Goal: Task Accomplishment & Management: Use online tool/utility

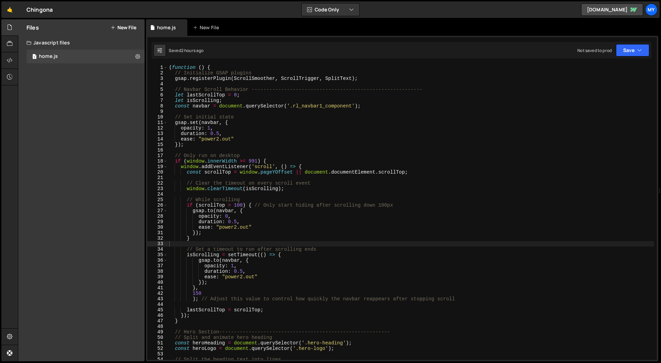
click at [259, 133] on div "( function ( ) { // Initialize GSAP plugins gsap . registerPlugin ( ScrollSmoot…" at bounding box center [411, 218] width 486 height 306
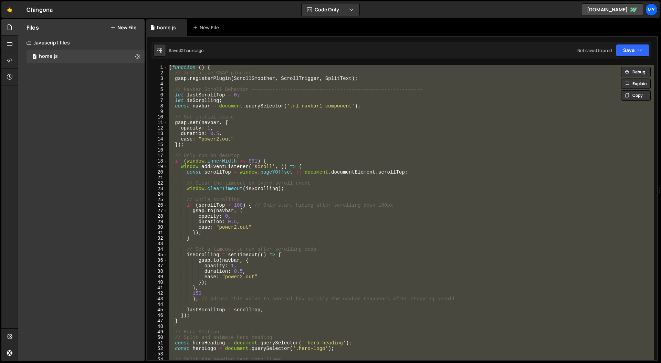
click at [280, 116] on div "( function ( ) { // Initialize GSAP plugins gsap . registerPlugin ( ScrollSmoot…" at bounding box center [411, 212] width 486 height 295
paste textarea
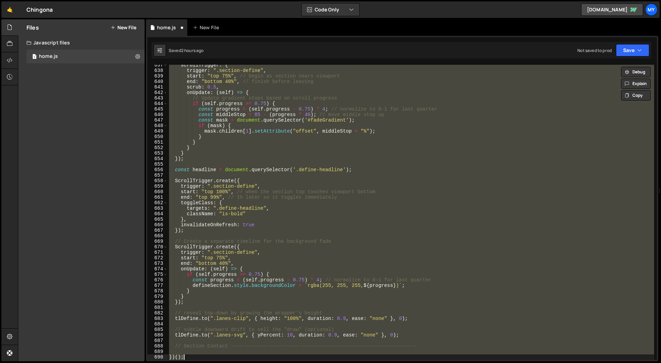
paste textarea
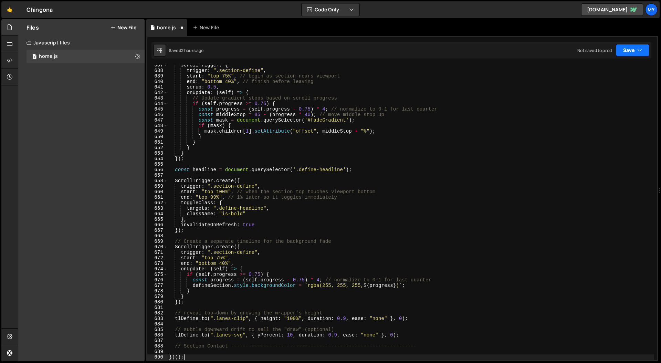
click at [633, 53] on button "Save" at bounding box center [632, 50] width 33 height 12
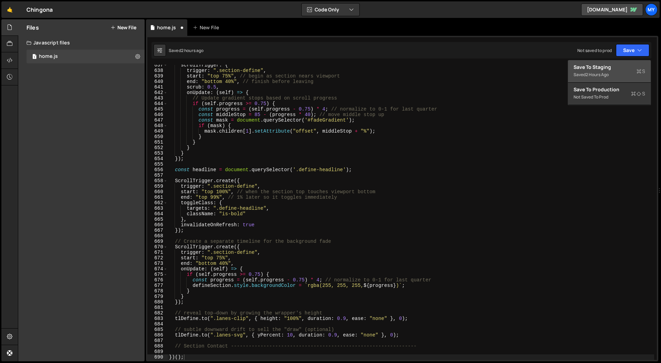
click at [617, 67] on div "Save to Staging S" at bounding box center [610, 67] width 72 height 7
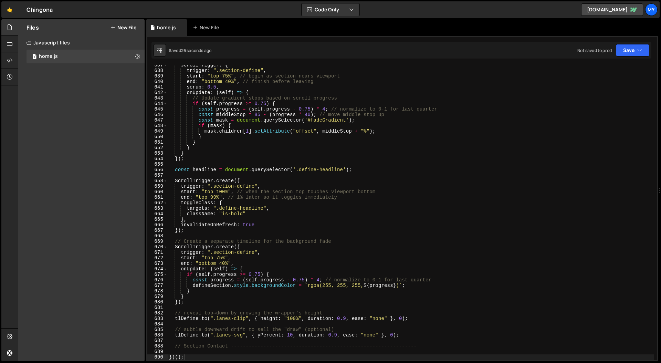
click at [225, 216] on div "scrollTrigger : { trigger : ".section-define" , start : "top 75%" , // begin as…" at bounding box center [411, 215] width 486 height 306
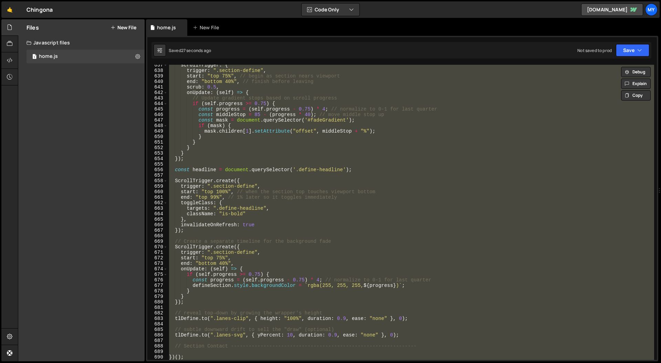
paste textarea
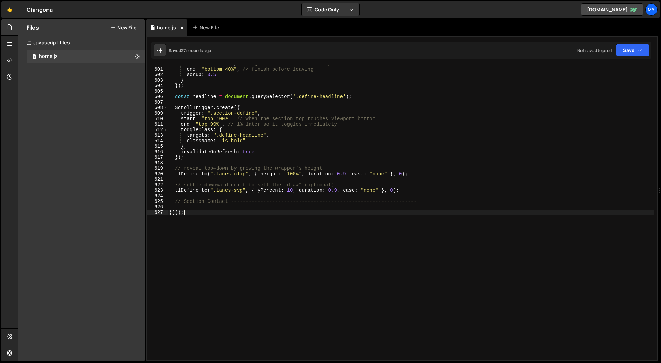
scroll to position [3304, 0]
click at [629, 49] on button "Save" at bounding box center [632, 50] width 33 height 12
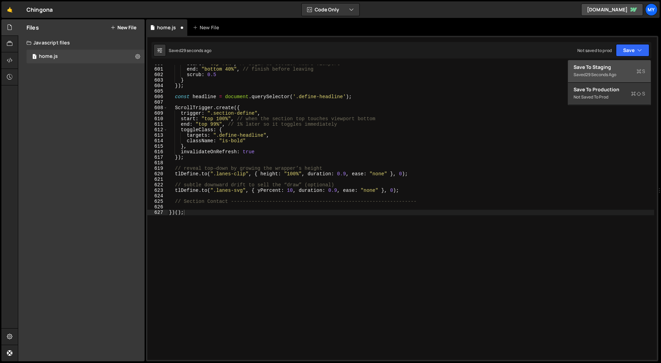
click at [598, 65] on div "Save to Staging S" at bounding box center [610, 67] width 72 height 7
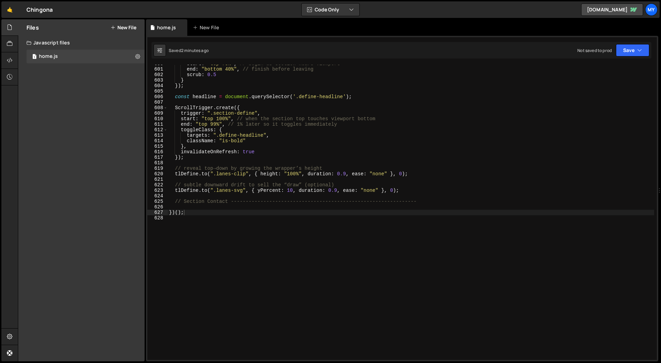
type textarea "invalidateOnRefresh: true"
click at [261, 151] on div "start : "top 75%" , // begin as section nears viewport end : "bottom 40%" , // …" at bounding box center [411, 214] width 486 height 306
click at [271, 165] on div "start : "top 75%" , // begin as section nears viewport end : "bottom 40%" , // …" at bounding box center [411, 214] width 486 height 306
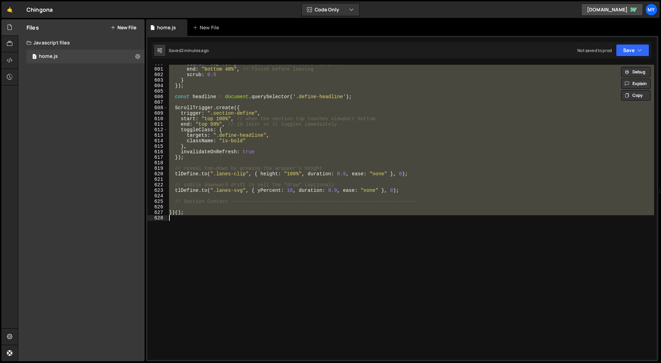
paste textarea
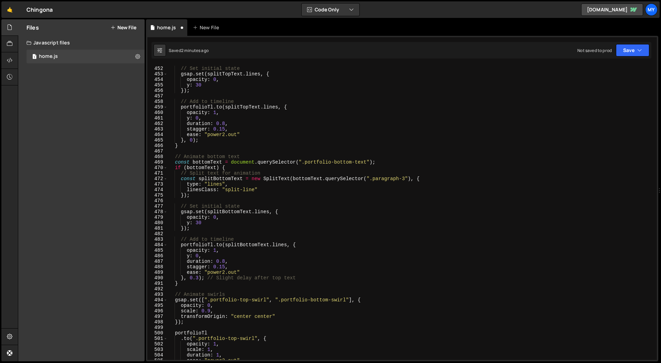
scroll to position [2483, 0]
drag, startPoint x: 630, startPoint y: 50, endPoint x: 625, endPoint y: 56, distance: 7.6
click at [630, 50] on button "Save" at bounding box center [632, 50] width 33 height 12
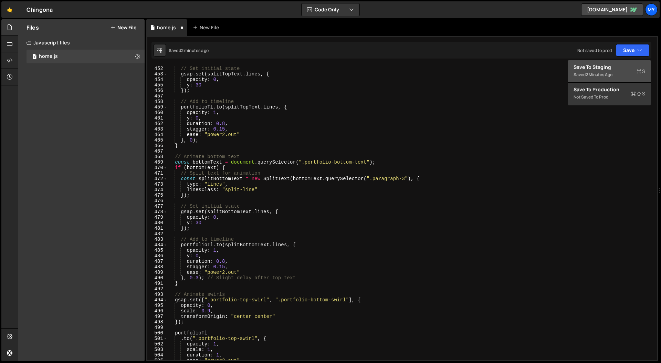
click at [615, 69] on div "Save to Staging S" at bounding box center [610, 67] width 72 height 7
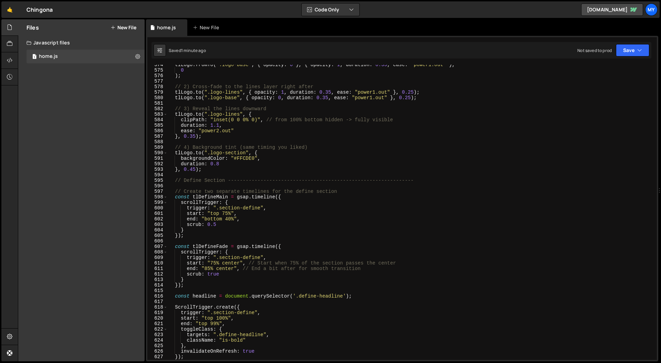
scroll to position [3159, 0]
click at [226, 214] on div "tlLogo . fromTo ( ".logo-base" , { opacity : 0 } , { opacity : 1 , duration : 0…" at bounding box center [411, 215] width 486 height 306
click at [217, 267] on div "tlLogo . fromTo ( ".logo-base" , { opacity : 0 } , { opacity : 1 , duration : 0…" at bounding box center [411, 215] width 486 height 306
click at [215, 264] on div "tlLogo . fromTo ( ".logo-base" , { opacity : 0 } , { opacity : 1 , duration : 0…" at bounding box center [411, 215] width 486 height 306
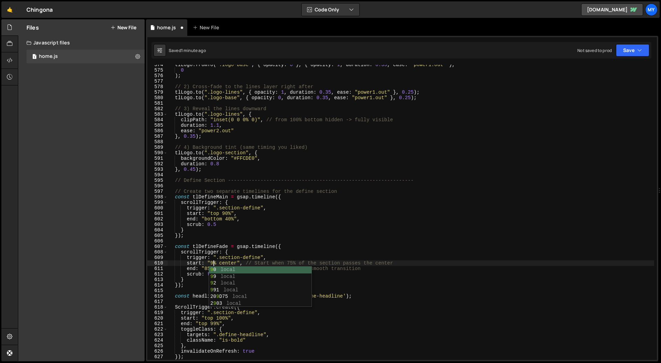
scroll to position [0, 3]
type textarea "start: "90% center", // Start when 75% of the section passes the center"
click at [201, 243] on div "tlLogo . fromTo ( ".logo-base" , { opacity : 0 } , { opacity : 1 , duration : 0…" at bounding box center [411, 215] width 486 height 306
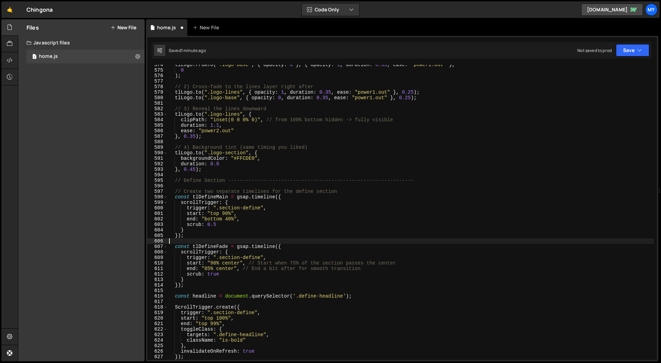
scroll to position [0, 0]
drag, startPoint x: 208, startPoint y: 267, endPoint x: 213, endPoint y: 273, distance: 7.6
click at [208, 267] on div "tlLogo . fromTo ( ".logo-base" , { opacity : 0 } , { opacity : 1 , duration : 0…" at bounding box center [411, 215] width 486 height 306
click at [227, 220] on div "tlLogo . fromTo ( ".logo-base" , { opacity : 0 } , { opacity : 1 , duration : 0…" at bounding box center [411, 215] width 486 height 306
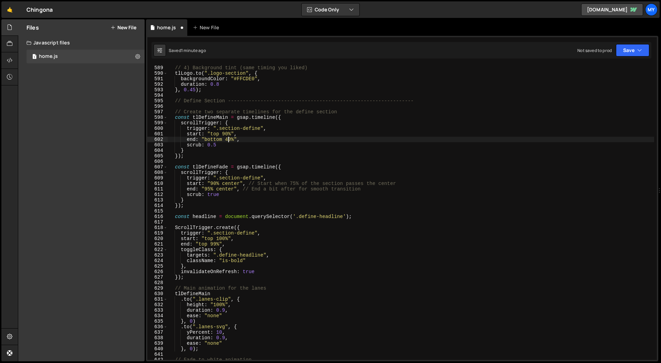
scroll to position [3252, 0]
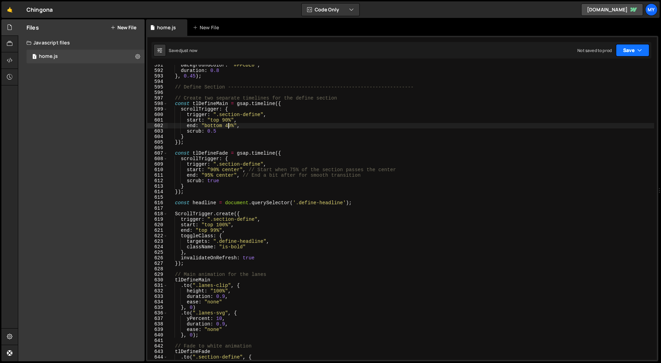
click at [636, 47] on button "Save" at bounding box center [632, 50] width 33 height 12
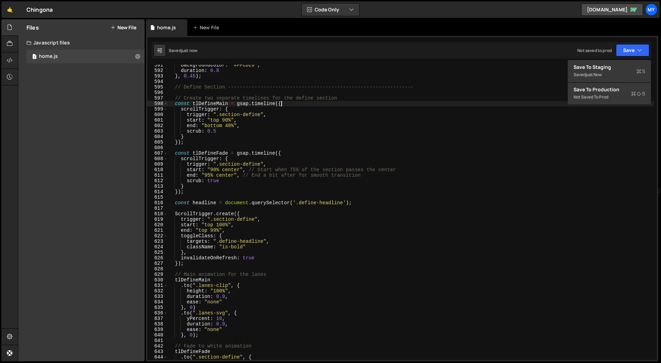
click at [462, 102] on div "backgroundColor : "#FFCDE0" , duration : 0.8 } , 0.45 ) ; // Define Section ---…" at bounding box center [411, 215] width 486 height 306
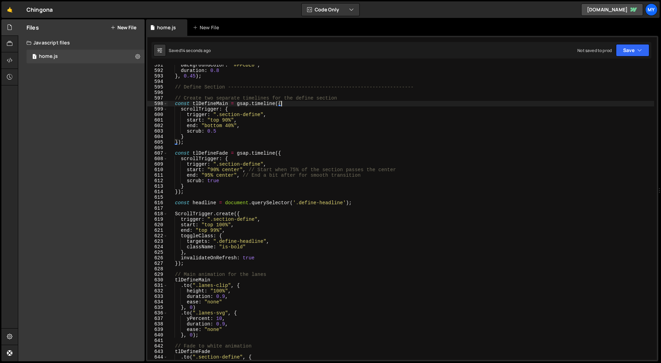
click at [289, 224] on div "backgroundColor : "#FFCDE0" , duration : 0.8 } , 0.45 ) ; // Define Section ---…" at bounding box center [411, 215] width 486 height 306
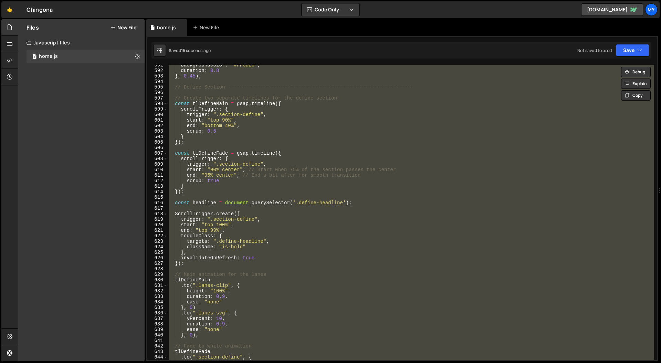
scroll to position [0, 1]
click at [280, 166] on div "backgroundColor : "#FFCDE0" , duration : 0.8 } , 0.45 ) ; // Define Section ---…" at bounding box center [411, 212] width 486 height 295
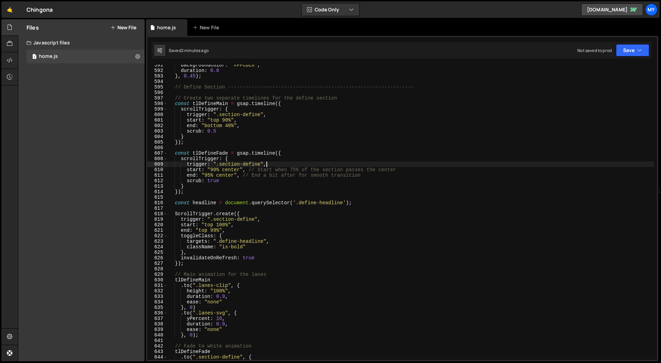
type textarea "})();"
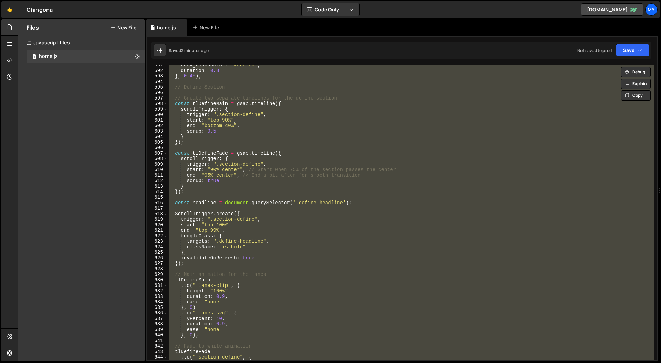
paste textarea
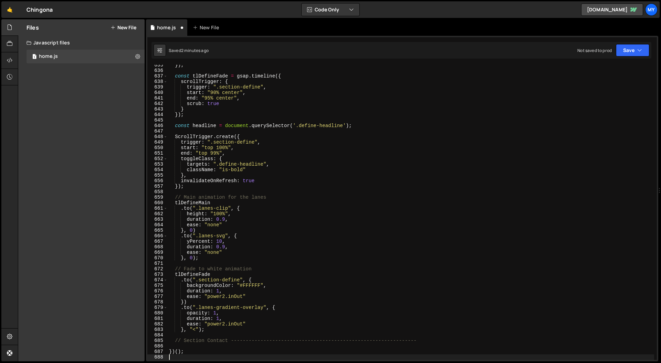
scroll to position [3495, 0]
click at [639, 51] on icon "button" at bounding box center [639, 50] width 5 height 7
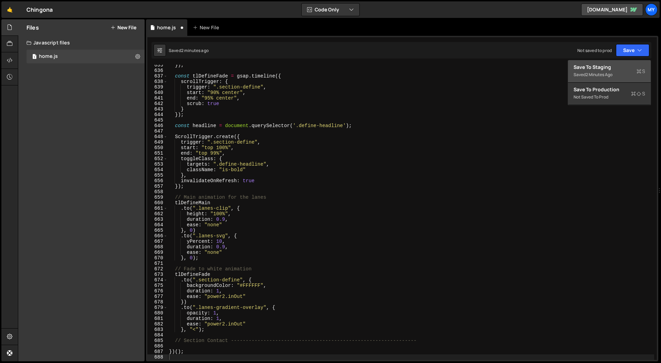
click at [615, 72] on div "Saved 2 minutes ago" at bounding box center [610, 75] width 72 height 8
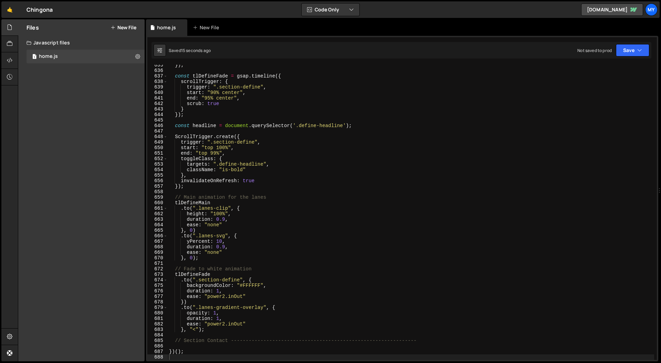
click at [268, 180] on div "}) ; const tlDefineFade = gsap . timeline ({ scrollTrigger : { trigger : ".sect…" at bounding box center [411, 215] width 486 height 306
click at [262, 210] on div "}) ; const tlDefineFade = gsap . timeline ({ scrollTrigger : { trigger : ".sect…" at bounding box center [411, 215] width 486 height 306
type textarea "})();"
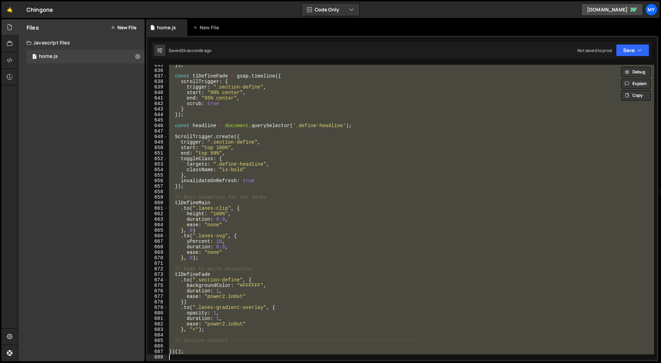
paste textarea
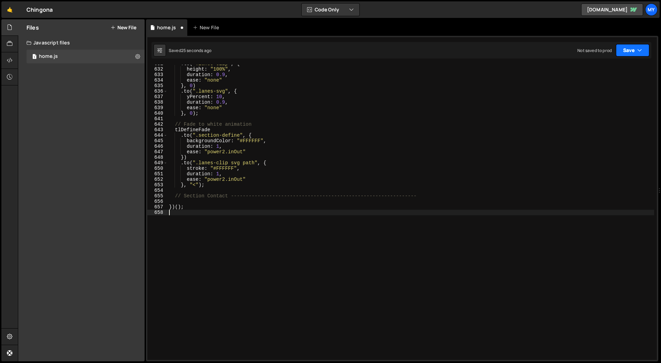
click at [629, 46] on button "Save" at bounding box center [632, 50] width 33 height 12
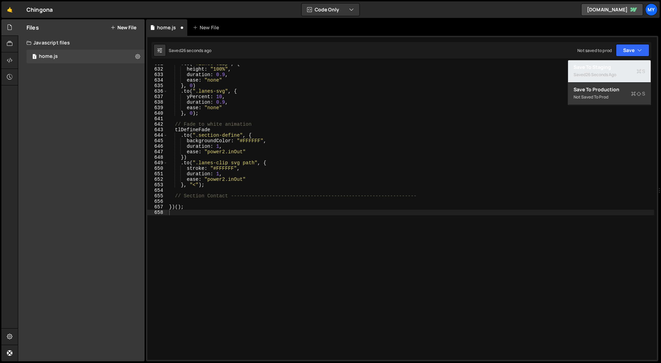
click at [615, 67] on div "Save to Staging S" at bounding box center [610, 67] width 72 height 7
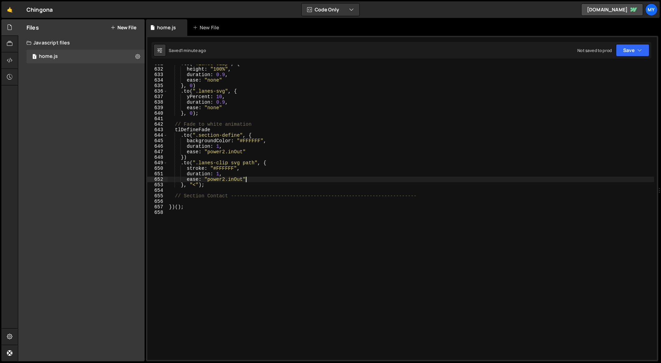
click at [370, 180] on div ". to ( ".lanes-clip" , { height : "100%" , duration : 0.9 , ease : "none" } , 0…" at bounding box center [411, 214] width 486 height 306
type textarea "})();"
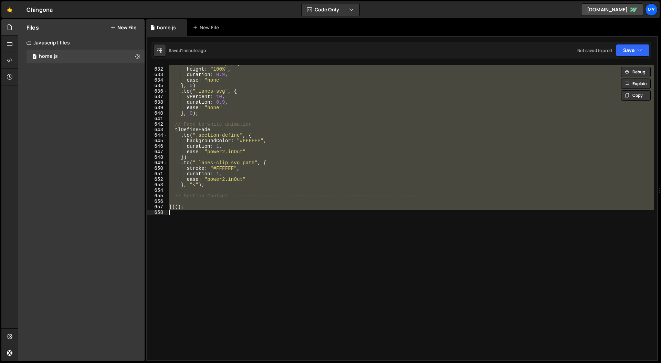
paste textarea
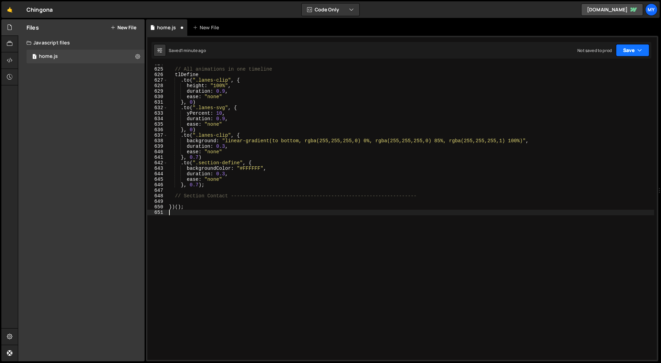
click at [636, 50] on button "Save" at bounding box center [632, 50] width 33 height 12
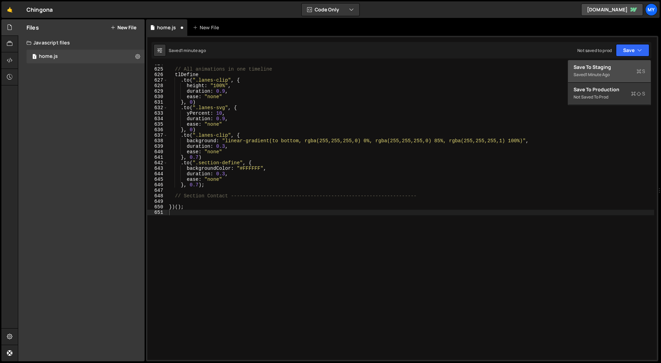
click at [615, 72] on div "Saved 1 minute ago" at bounding box center [610, 75] width 72 height 8
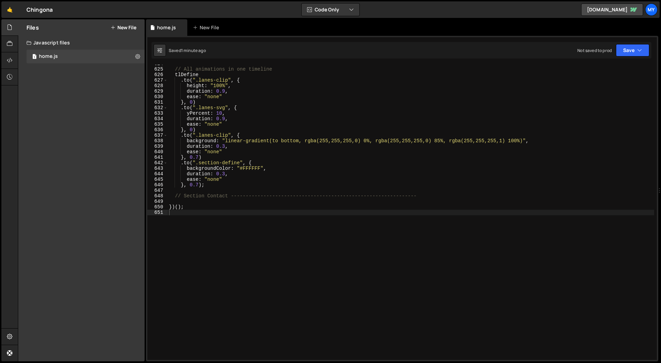
click at [397, 152] on div "// All animations in one timeline tlDefine . to ( ".lanes-clip" , { height : "1…" at bounding box center [411, 214] width 486 height 306
type textarea "})();"
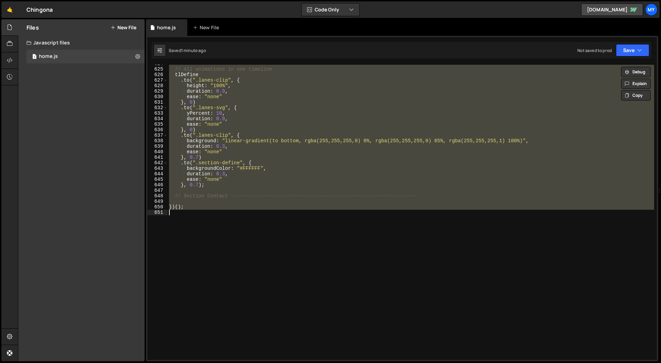
paste textarea
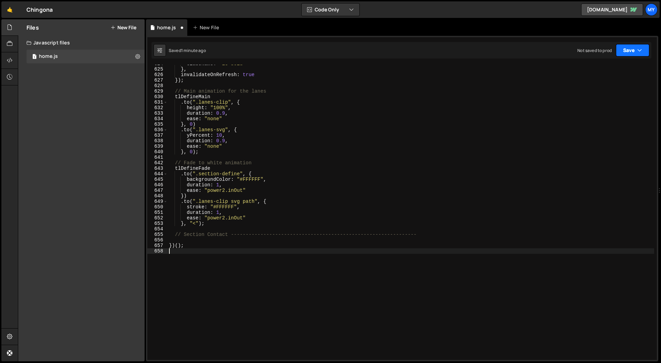
click at [641, 50] on icon "button" at bounding box center [639, 50] width 5 height 7
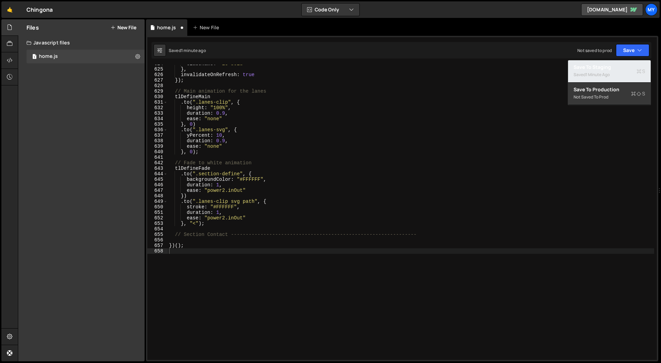
click at [622, 66] on div "Save to Staging S" at bounding box center [610, 67] width 72 height 7
